Goal: Task Accomplishment & Management: Complete application form

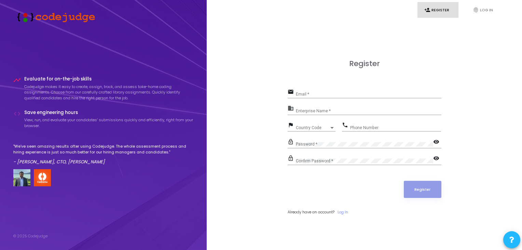
click at [319, 91] on div "Email *" at bounding box center [369, 92] width 146 height 11
type input "smilyraju8464@gmail.com"
click at [321, 109] on input "Enterprise Name *" at bounding box center [369, 110] width 146 height 5
type input "Student"
click at [317, 129] on span "Country Code" at bounding box center [313, 127] width 34 height 4
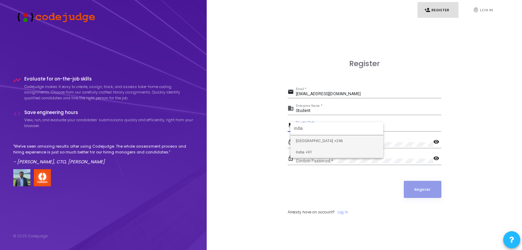
type input "india"
click at [314, 150] on span "India +91" at bounding box center [337, 151] width 82 height 11
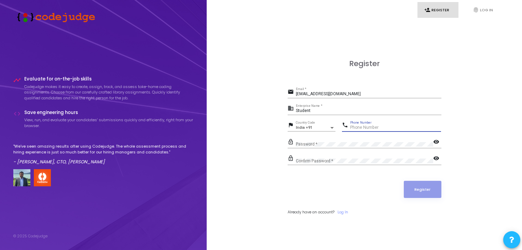
click at [360, 126] on input "Phone Number" at bounding box center [395, 127] width 91 height 5
type input "6281924785"
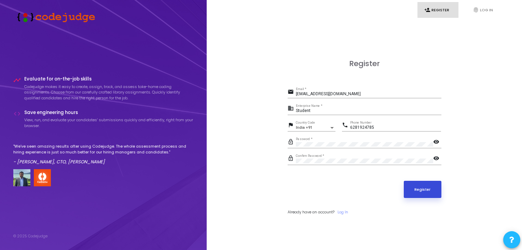
click at [417, 185] on button "Register" at bounding box center [423, 189] width 38 height 17
click at [357, 92] on input "smilyraju8464@gmail.com" at bounding box center [369, 94] width 146 height 5
click at [416, 186] on button "Register" at bounding box center [423, 189] width 38 height 17
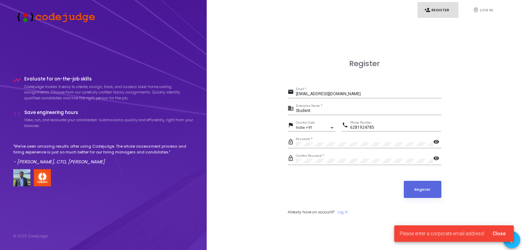
click at [502, 234] on span "Close" at bounding box center [499, 232] width 13 height 5
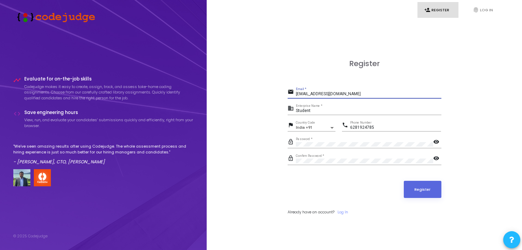
drag, startPoint x: 346, startPoint y: 92, endPoint x: 282, endPoint y: 93, distance: 64.3
click at [282, 93] on div "Register email smilyraju8464@gmail.com Email * business Student Enterprise Name…" at bounding box center [364, 145] width 301 height 250
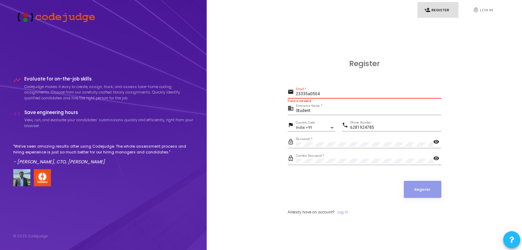
drag, startPoint x: 321, startPoint y: 92, endPoint x: 279, endPoint y: 93, distance: 42.1
click at [279, 93] on div "Register email 23335a0504 Email * Field is not valid business Student Enterpris…" at bounding box center [364, 145] width 301 height 250
paste input "@mvgrce.edu.in"
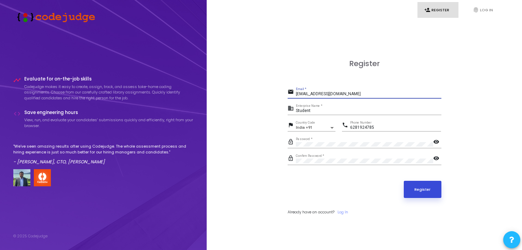
type input "23335a0504@mvgrce.edu.in"
click at [424, 189] on button "Register" at bounding box center [423, 189] width 38 height 17
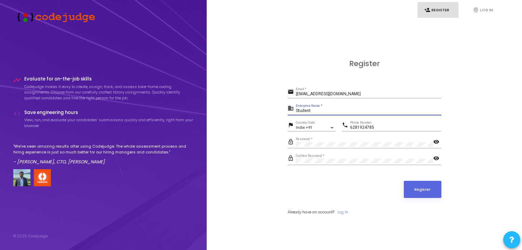
drag, startPoint x: 317, startPoint y: 111, endPoint x: 289, endPoint y: 111, distance: 28.0
click at [289, 111] on div "business Student Enterprise Name *" at bounding box center [365, 109] width 154 height 11
type input "Mvgrstudent"
click at [404, 181] on button "Register" at bounding box center [423, 189] width 38 height 17
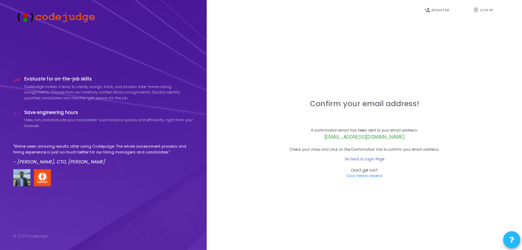
click at [369, 158] on link "Go back to Login Page" at bounding box center [365, 159] width 40 height 6
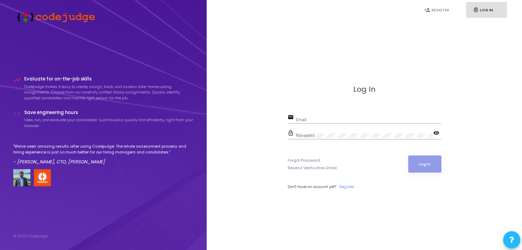
click at [310, 122] on div "Email" at bounding box center [369, 118] width 146 height 11
type input "2"
paste input "Maharaj Vijayaram Gajapathi Raj College of Engineering"
type input "Maharaj Vijayaram Gajapathi Raj College of Engineering"
paste input "23335a0504@mvgrce.edu.in"
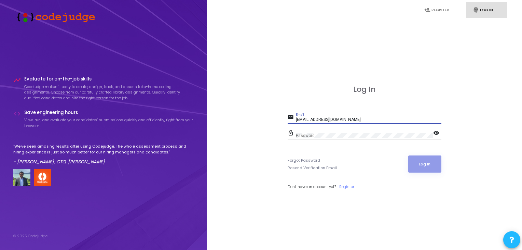
type input "23335a0504@mvgrce.edu.in"
click at [321, 137] on div "Password" at bounding box center [364, 134] width 137 height 11
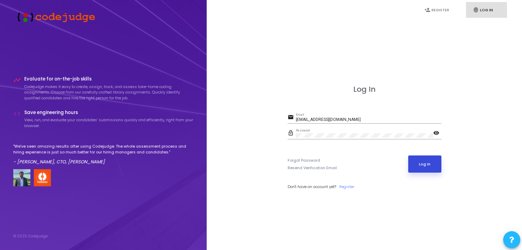
click at [431, 164] on button "Log In" at bounding box center [425, 163] width 33 height 17
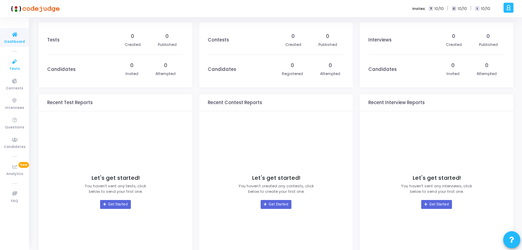
click at [16, 69] on span "Tests" at bounding box center [14, 69] width 11 height 6
